Goal: Task Accomplishment & Management: Use online tool/utility

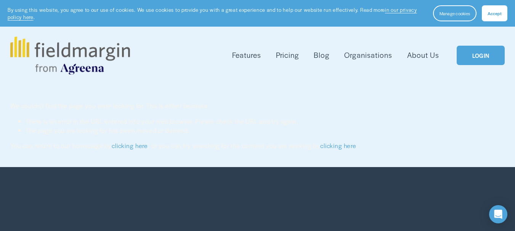
click at [477, 61] on link "LOGIN" at bounding box center [480, 55] width 48 height 19
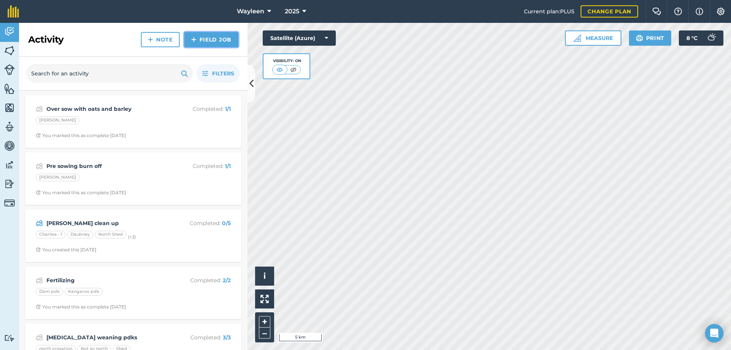
click at [205, 36] on link "Field Job" at bounding box center [211, 39] width 54 height 15
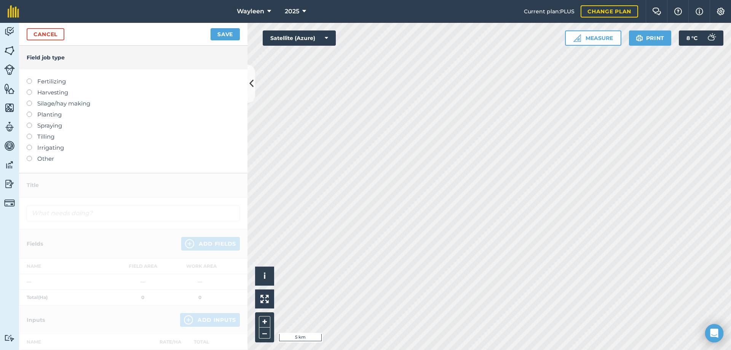
click at [32, 126] on label "Spraying" at bounding box center [133, 125] width 213 height 9
type input "Spraying"
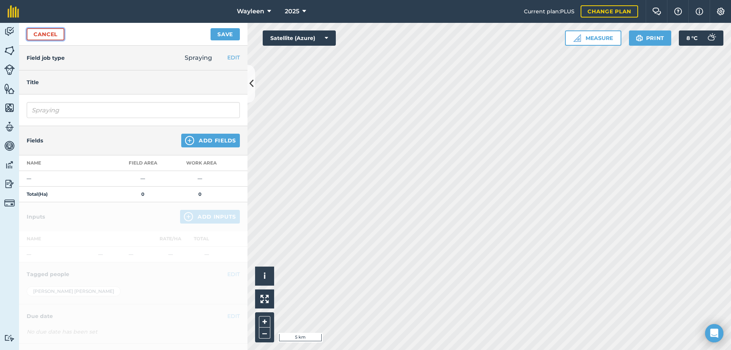
click at [49, 38] on link "Cancel" at bounding box center [46, 34] width 38 height 12
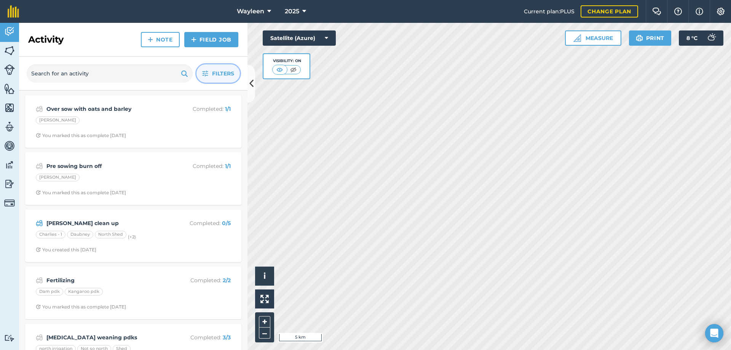
click at [214, 72] on span "Filters" at bounding box center [223, 73] width 22 height 8
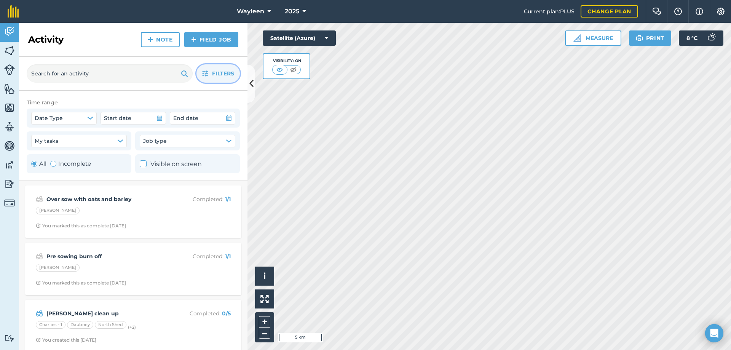
click at [75, 162] on label "Incomplete" at bounding box center [70, 163] width 41 height 9
radio input "false"
radio input "true"
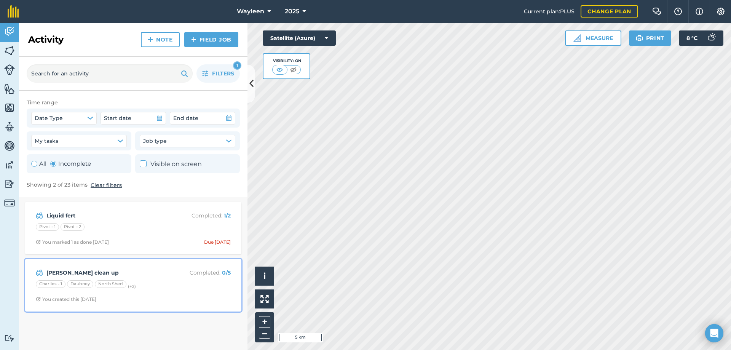
click at [173, 277] on p "Completed : 0 / 5" at bounding box center [200, 273] width 61 height 8
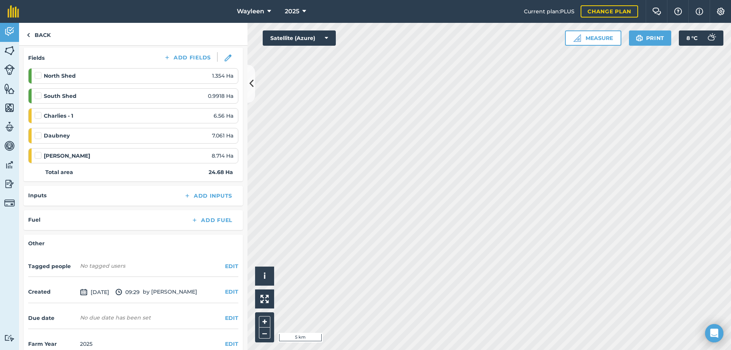
scroll to position [113, 0]
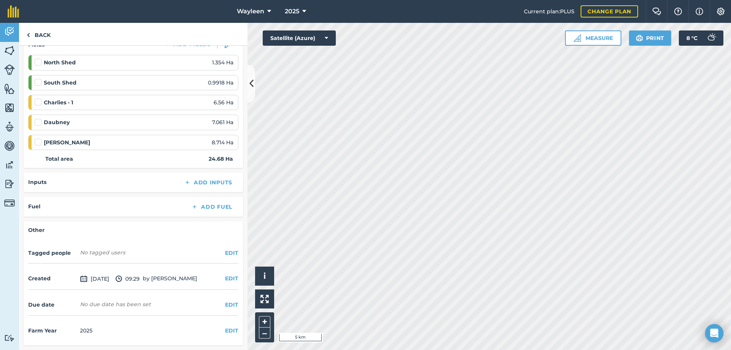
click at [48, 181] on div "Inputs Add Inputs" at bounding box center [133, 182] width 210 height 11
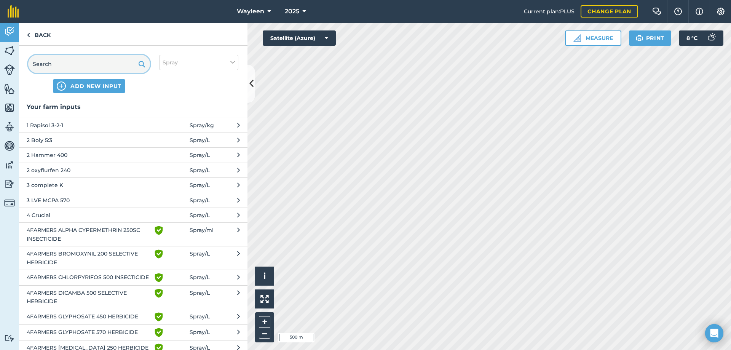
click at [104, 59] on input "text" at bounding box center [89, 64] width 122 height 18
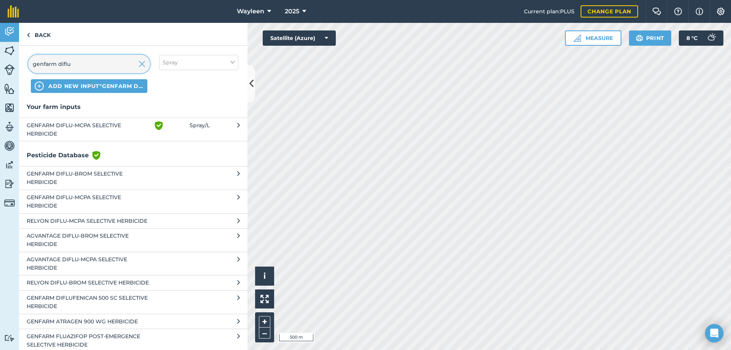
type input "genfarm diflu"
click at [105, 121] on span "GENFARM DIFLU-MCPA SELECTIVE HERBICIDE" at bounding box center [89, 129] width 125 height 17
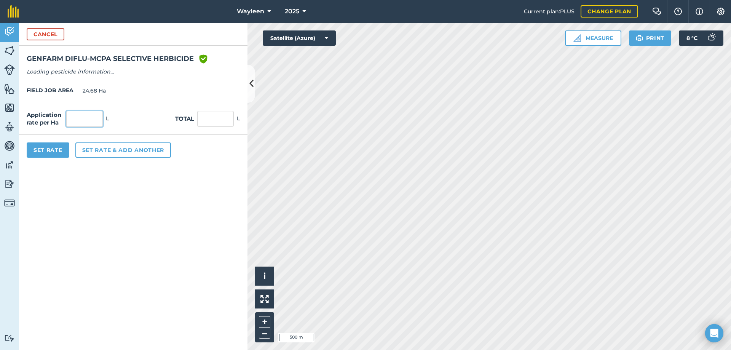
click at [93, 122] on input "text" at bounding box center [84, 119] width 37 height 16
type input "1"
type input "24.68"
click at [80, 153] on button "Set rate & add another" at bounding box center [123, 149] width 96 height 15
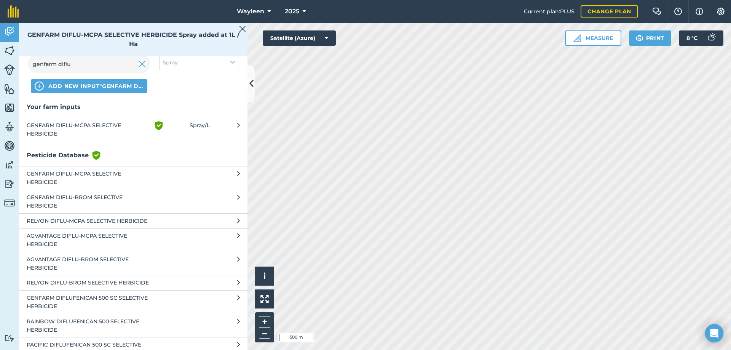
click at [140, 70] on div at bounding box center [142, 64] width 7 height 18
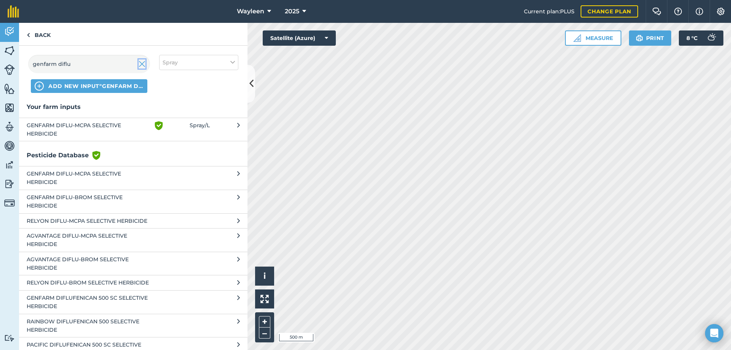
click at [142, 66] on img at bounding box center [142, 63] width 7 height 9
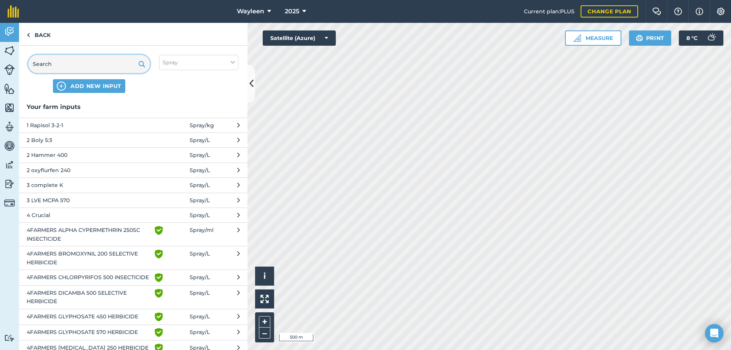
click at [110, 64] on input "text" at bounding box center [89, 64] width 122 height 18
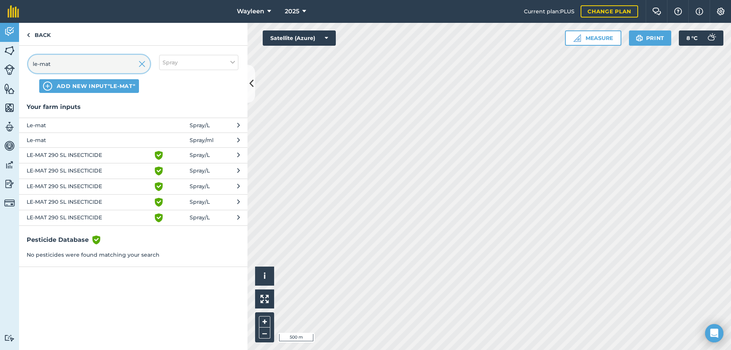
type input "le-mat"
click at [117, 156] on span "LE-MAT 290 SL INSECTICIDE" at bounding box center [89, 155] width 125 height 9
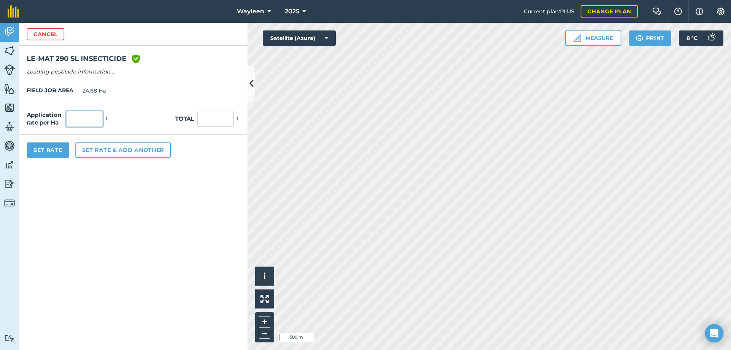
click at [94, 120] on input "text" at bounding box center [84, 119] width 37 height 16
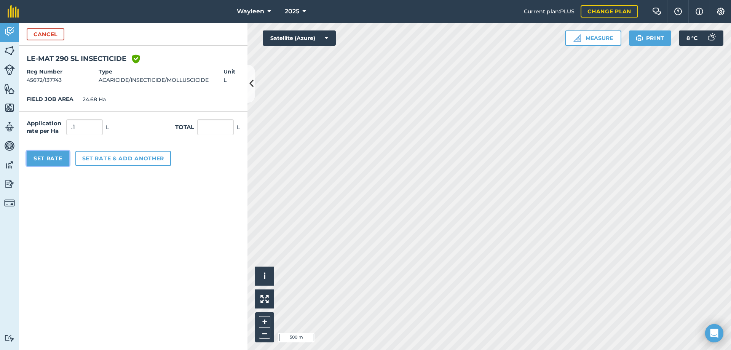
type input "0.1"
type input "2.468"
click at [64, 156] on button "Set Rate" at bounding box center [48, 158] width 43 height 15
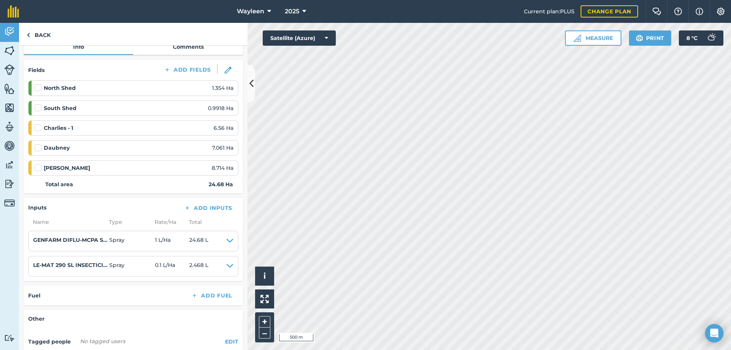
scroll to position [176, 0]
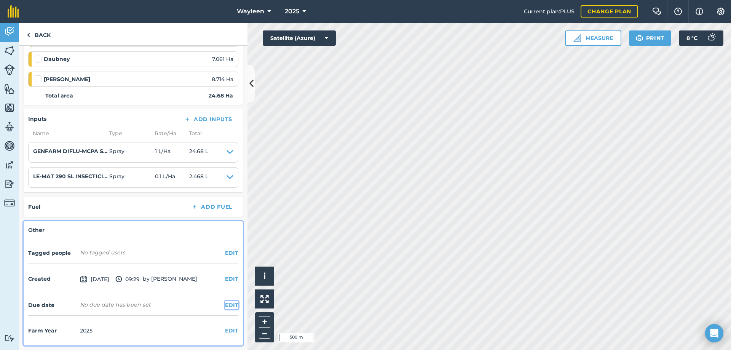
click at [225, 303] on button "EDIT" at bounding box center [231, 305] width 13 height 8
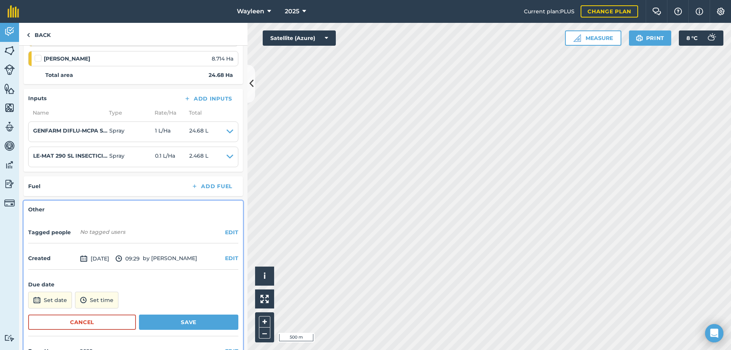
scroll to position [218, 0]
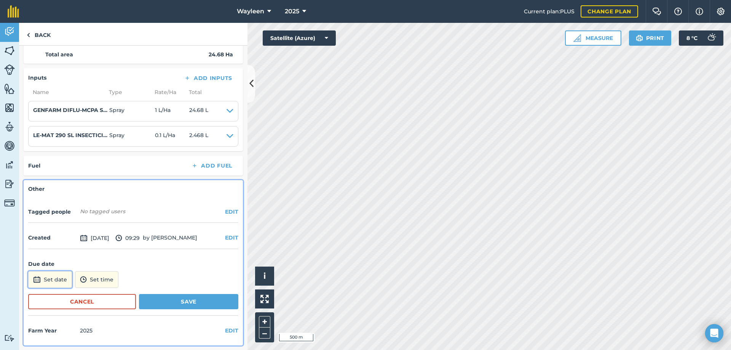
click at [66, 280] on button "Set date" at bounding box center [50, 279] width 44 height 17
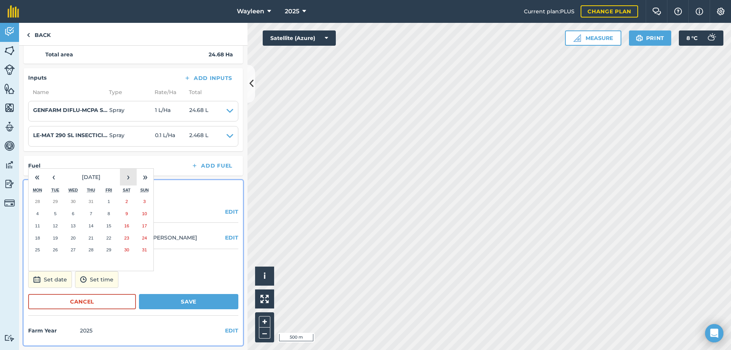
click at [128, 178] on button "›" at bounding box center [128, 177] width 17 height 17
click at [37, 202] on abbr "1" at bounding box center [37, 201] width 2 height 5
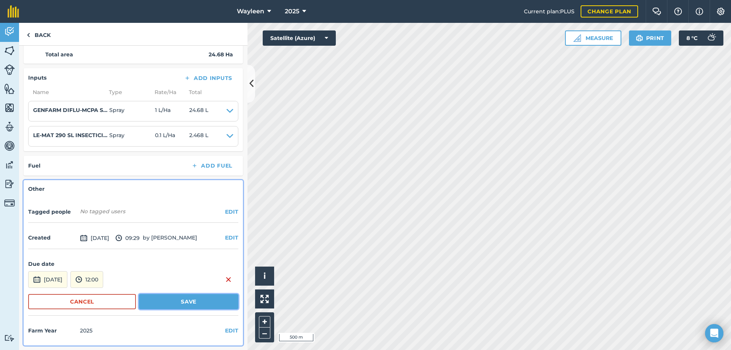
click at [186, 305] on button "Save" at bounding box center [188, 301] width 99 height 15
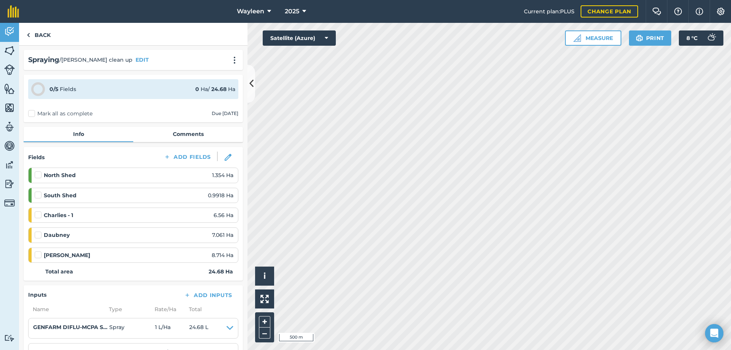
scroll to position [0, 0]
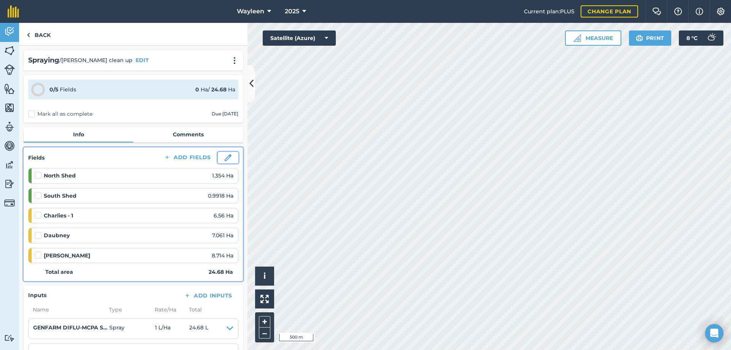
click at [225, 159] on img at bounding box center [228, 157] width 7 height 7
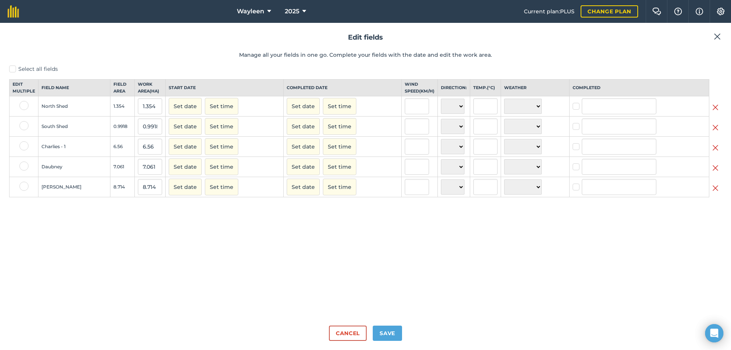
click at [718, 36] on img at bounding box center [717, 36] width 7 height 9
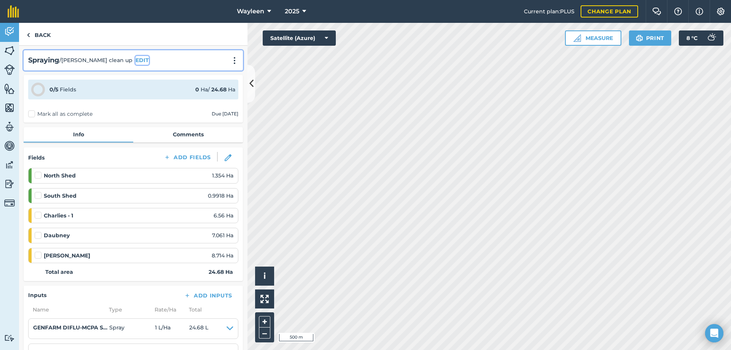
click at [136, 62] on button "EDIT" at bounding box center [142, 60] width 13 height 8
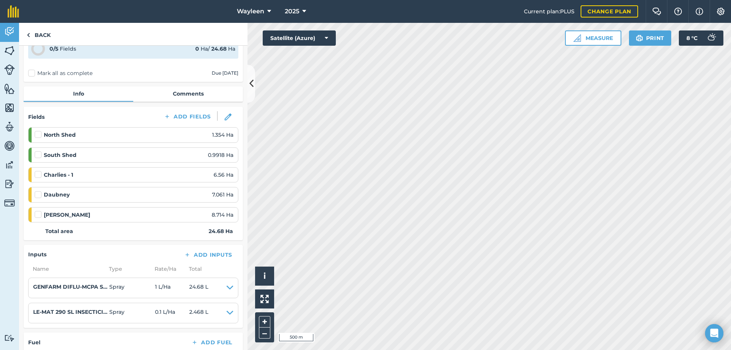
scroll to position [190, 0]
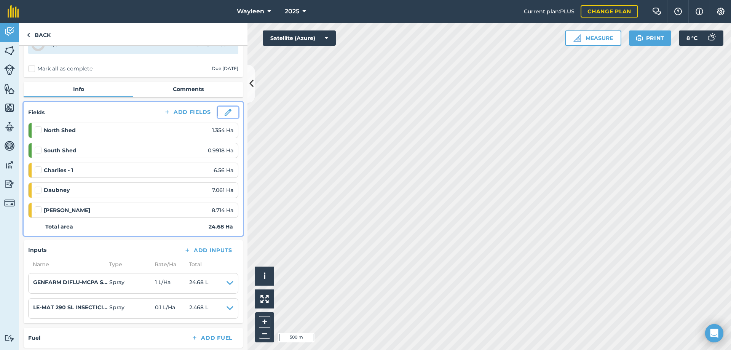
click at [225, 113] on img at bounding box center [228, 112] width 7 height 7
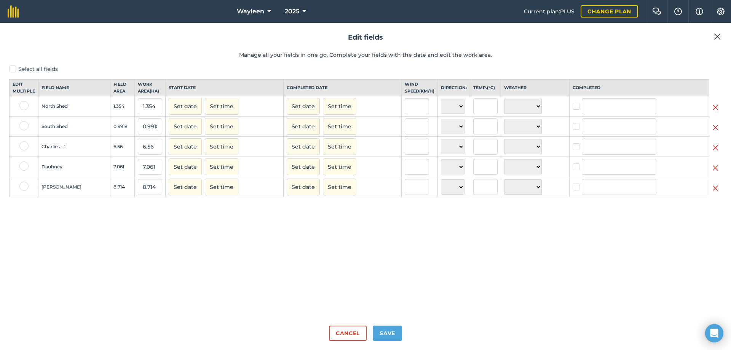
click at [25, 191] on label at bounding box center [23, 186] width 9 height 9
click at [24, 187] on input "checkbox" at bounding box center [21, 184] width 5 height 5
checkbox input "true"
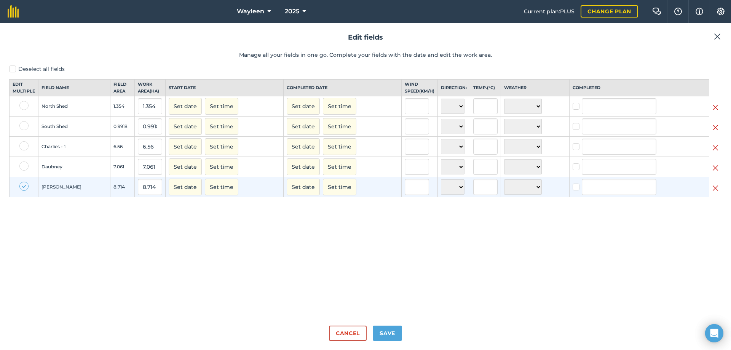
click at [715, 193] on img at bounding box center [716, 188] width 6 height 9
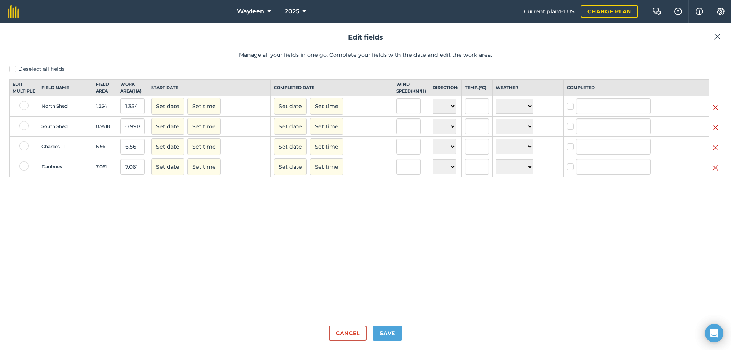
click at [719, 36] on img at bounding box center [717, 36] width 7 height 9
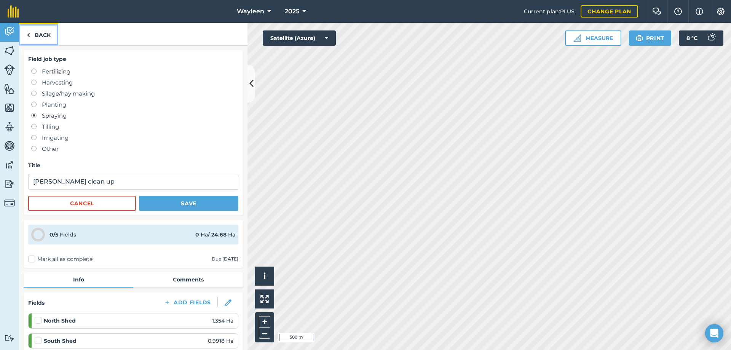
click at [35, 34] on link "Back" at bounding box center [38, 34] width 39 height 22
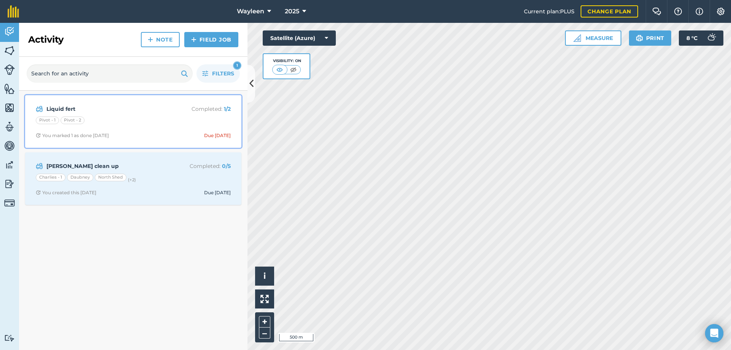
click at [131, 118] on div "Pivot - 1 Pivot - 2" at bounding box center [133, 122] width 195 height 10
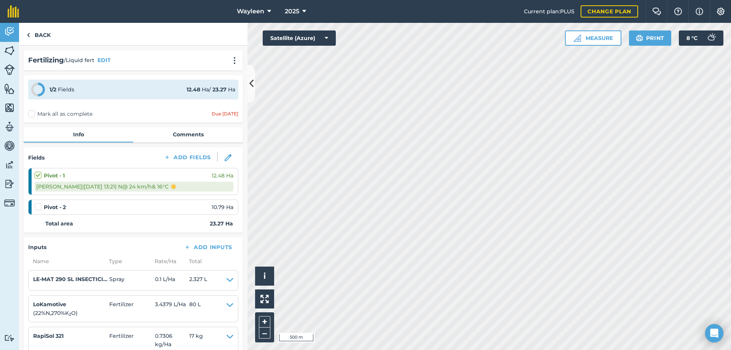
click at [134, 203] on div "Pivot - 2 10.79 Ha" at bounding box center [134, 207] width 199 height 8
click at [225, 157] on img at bounding box center [228, 157] width 7 height 7
select select "N"
select select "Sunny"
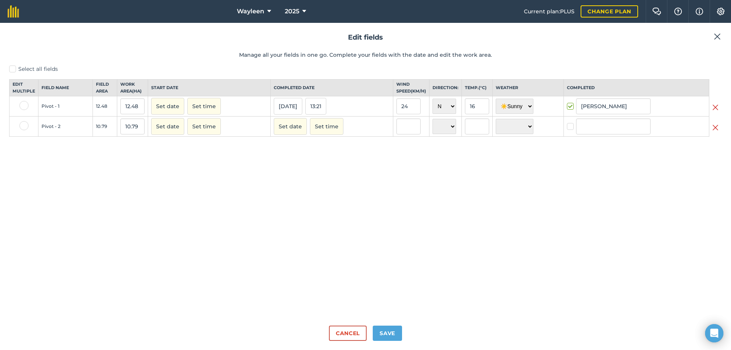
click at [26, 130] on label at bounding box center [23, 125] width 9 height 9
click at [24, 126] on input "checkbox" at bounding box center [21, 123] width 5 height 5
checkbox input "true"
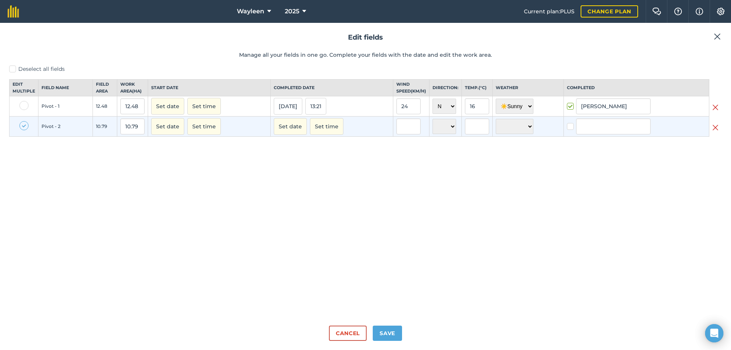
click at [716, 132] on img at bounding box center [716, 127] width 6 height 9
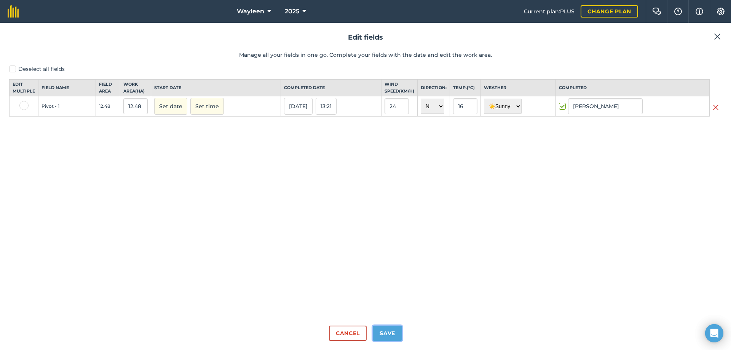
click at [386, 329] on button "Save" at bounding box center [387, 333] width 29 height 15
checkbox input "true"
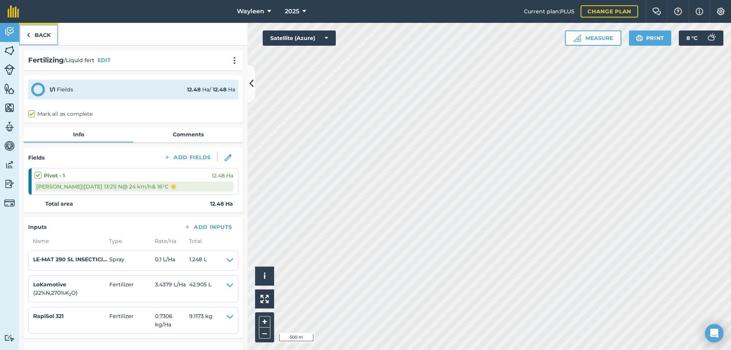
click at [39, 34] on link "Back" at bounding box center [38, 34] width 39 height 22
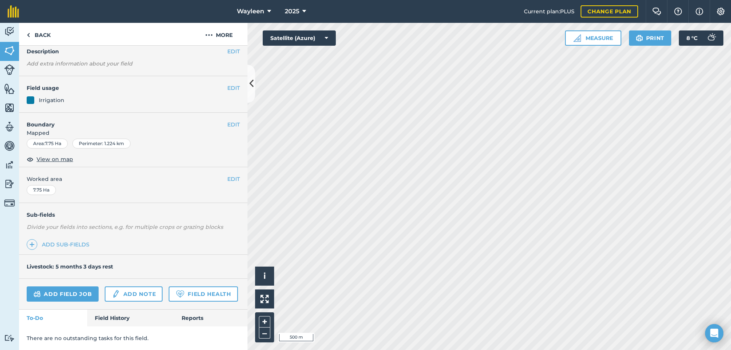
scroll to position [54, 0]
click at [128, 318] on link "Field History" at bounding box center [130, 318] width 86 height 17
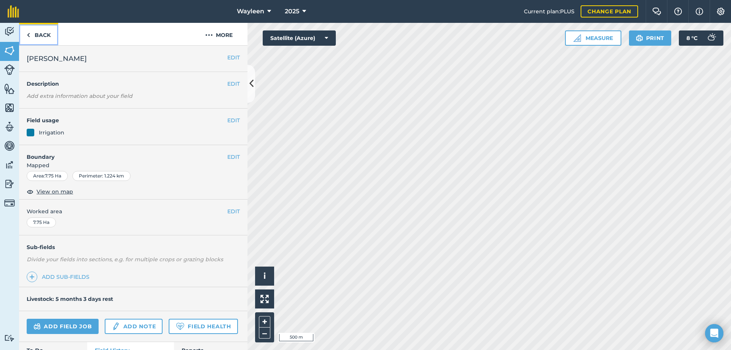
click at [47, 34] on link "Back" at bounding box center [38, 34] width 39 height 22
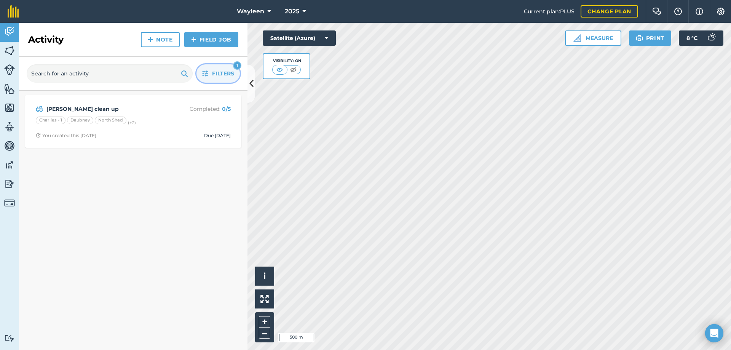
click at [218, 76] on span "Filters" at bounding box center [223, 73] width 22 height 8
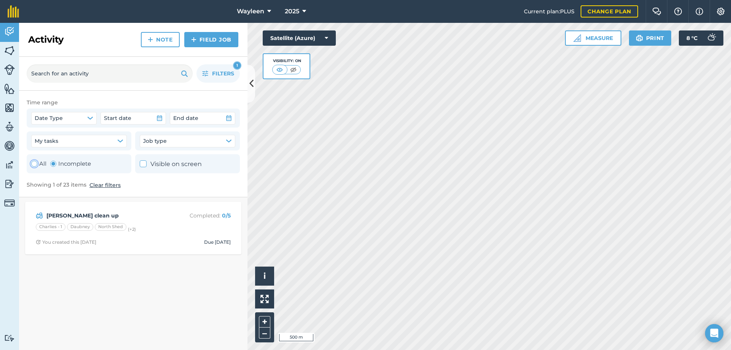
click at [37, 162] on label "All" at bounding box center [38, 163] width 15 height 9
radio input "true"
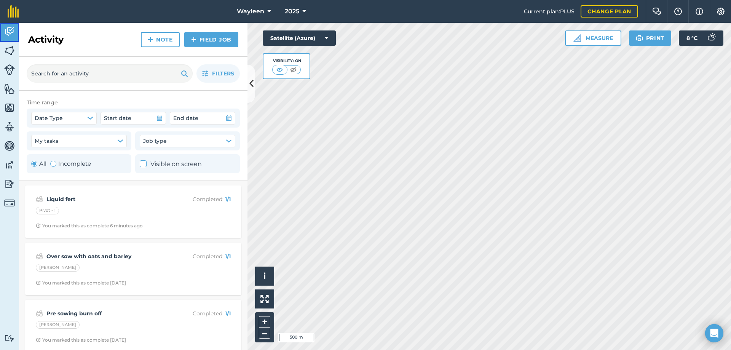
click at [12, 36] on img at bounding box center [9, 31] width 11 height 11
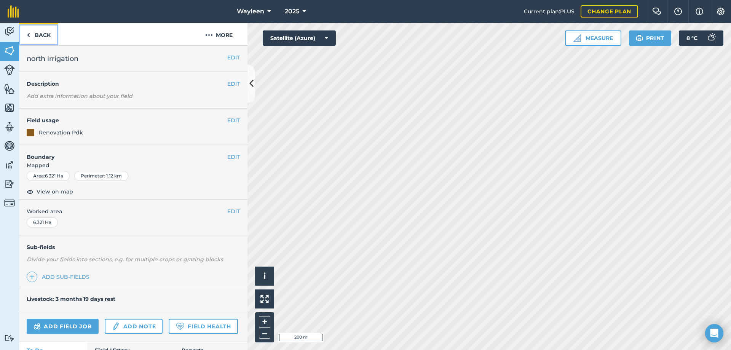
click at [37, 35] on link "Back" at bounding box center [38, 34] width 39 height 22
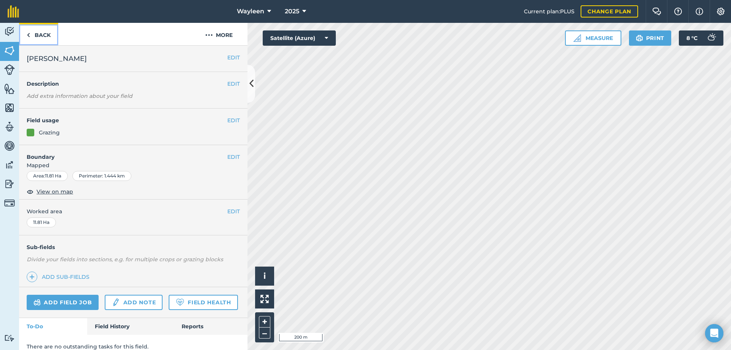
click at [37, 35] on link "Back" at bounding box center [38, 34] width 39 height 22
